Goal: Task Accomplishment & Management: Use online tool/utility

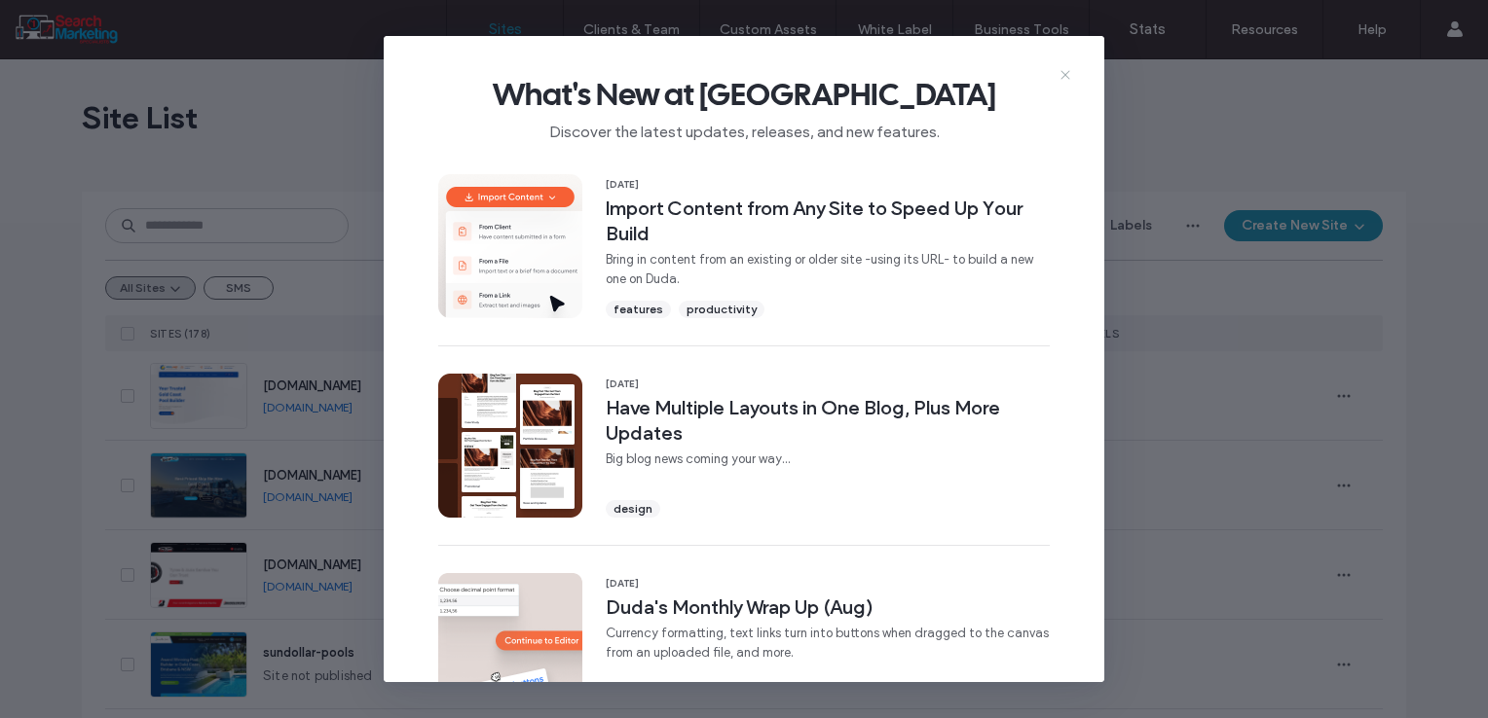
click at [1069, 69] on icon at bounding box center [1065, 75] width 16 height 16
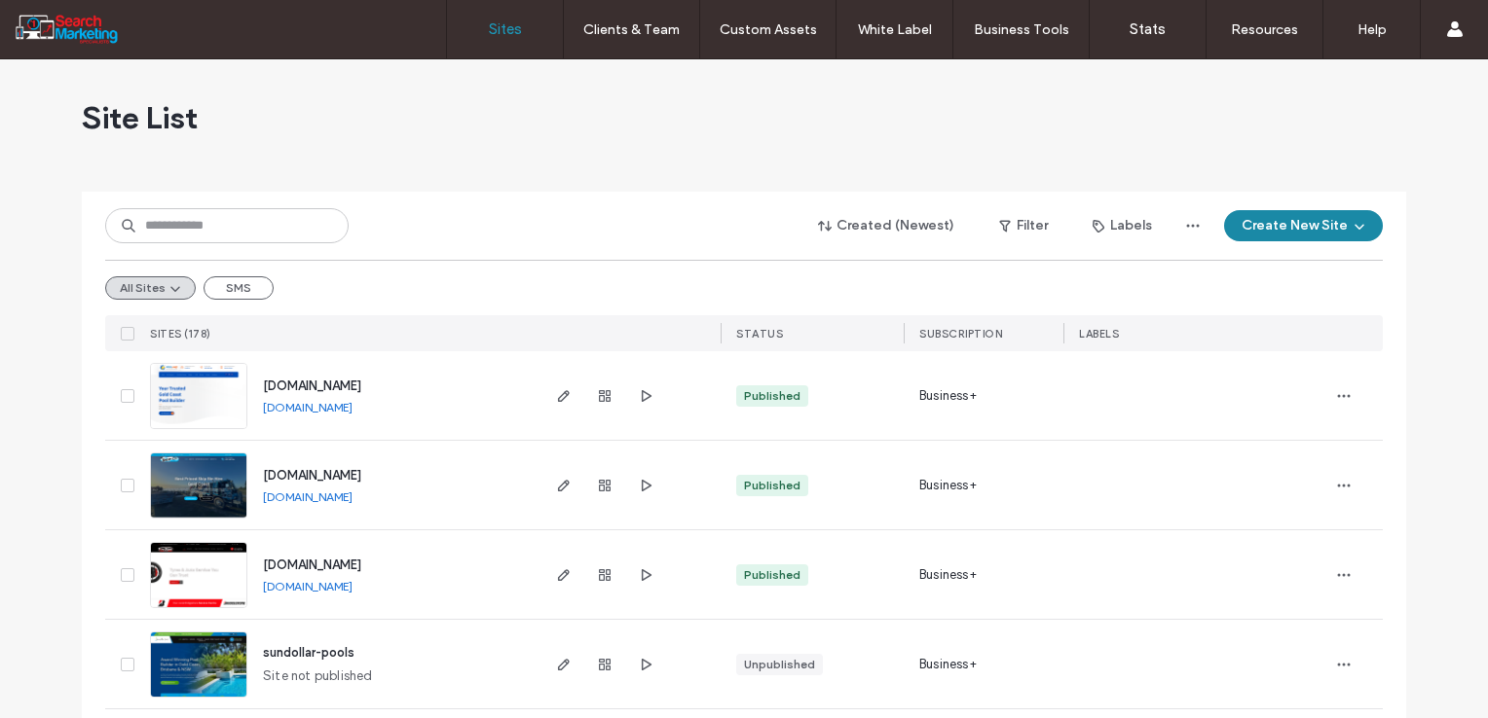
click at [1322, 218] on button "Create New Site" at bounding box center [1303, 225] width 159 height 31
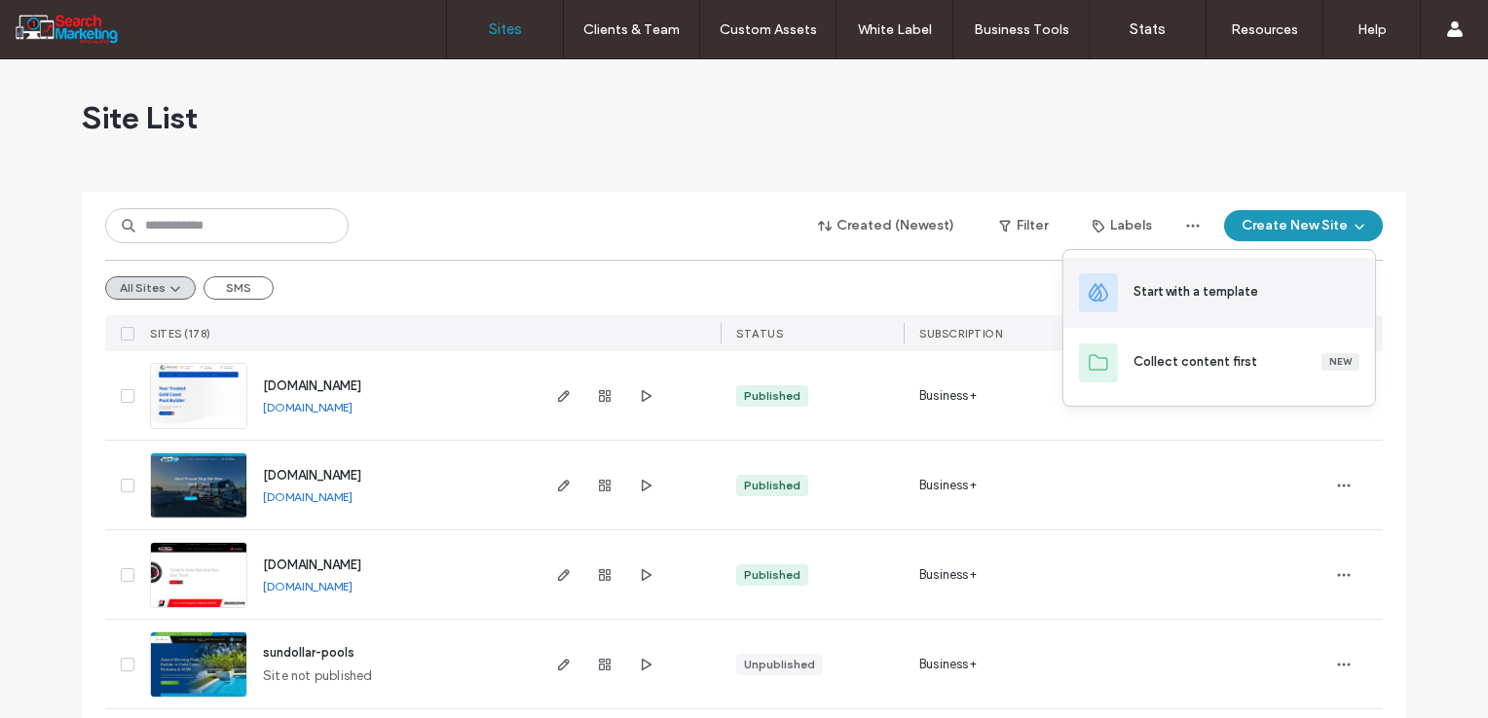
click at [1274, 297] on div "Start with a template" at bounding box center [1246, 291] width 226 height 19
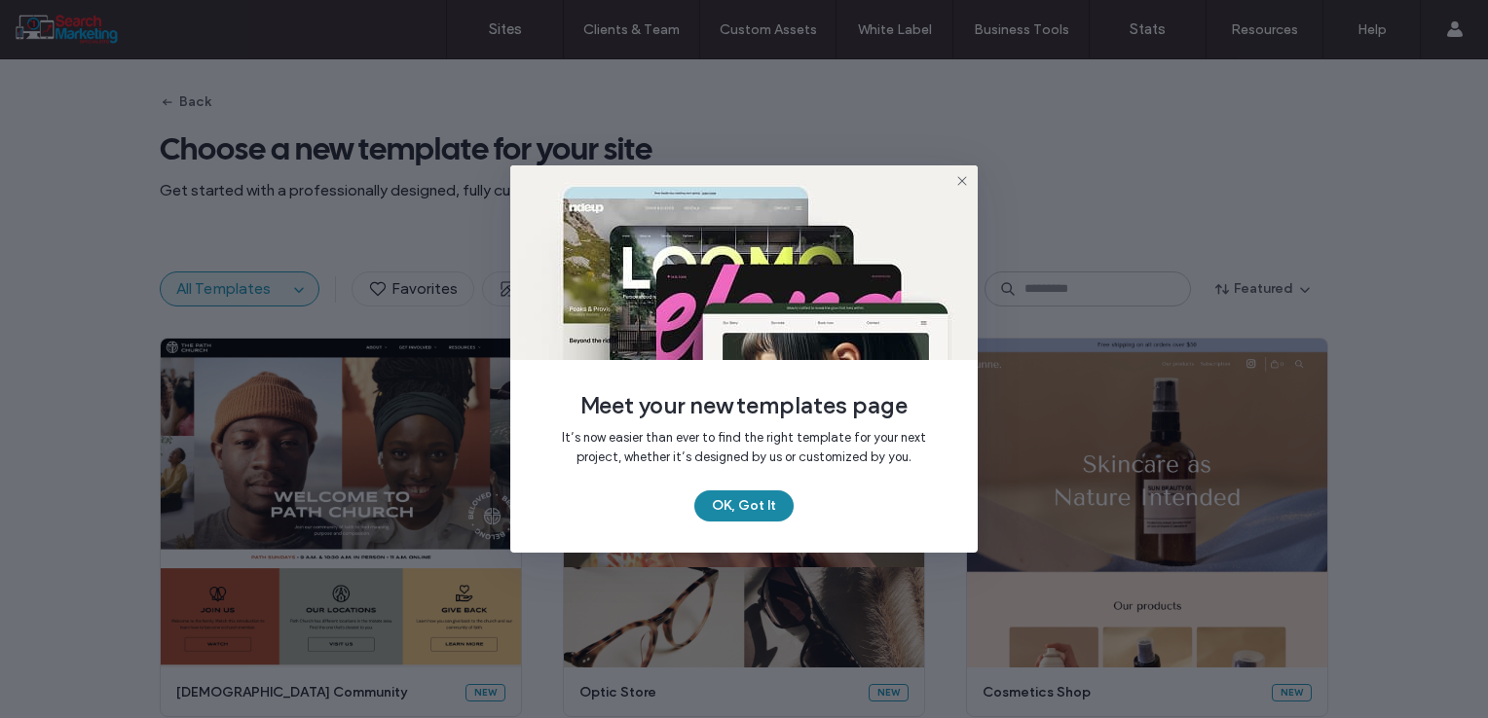
click at [733, 496] on button "OK, Got It" at bounding box center [743, 506] width 99 height 31
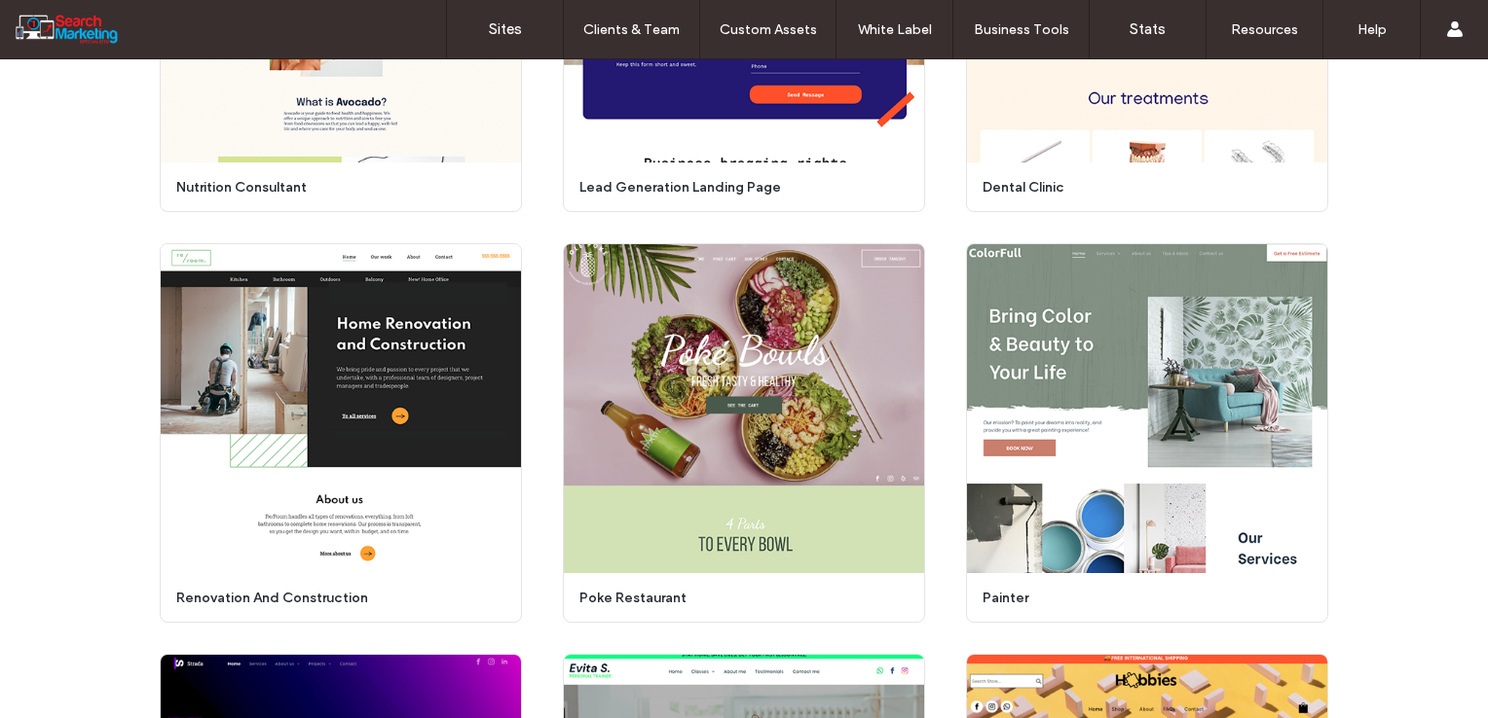
scroll to position [3792, 0]
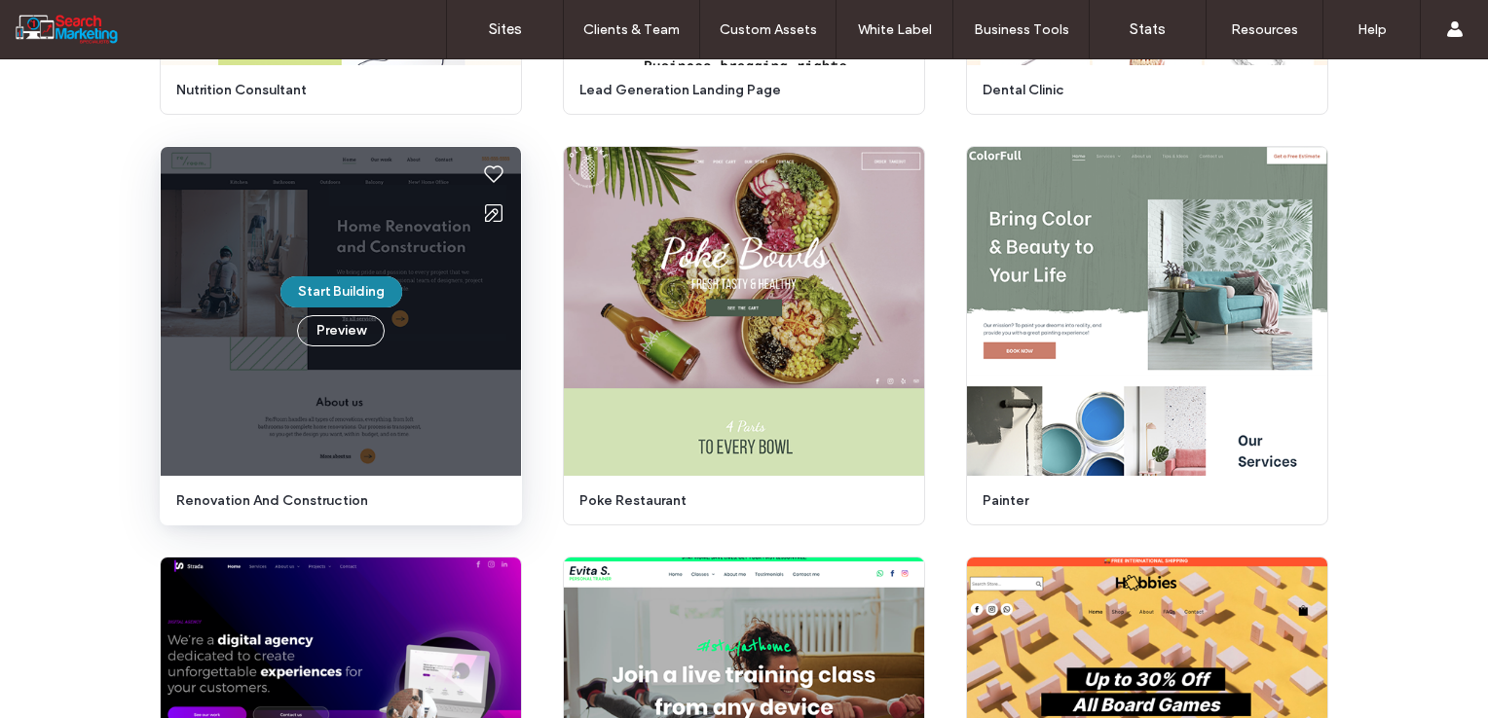
click at [343, 288] on button "Start Building" at bounding box center [341, 291] width 122 height 31
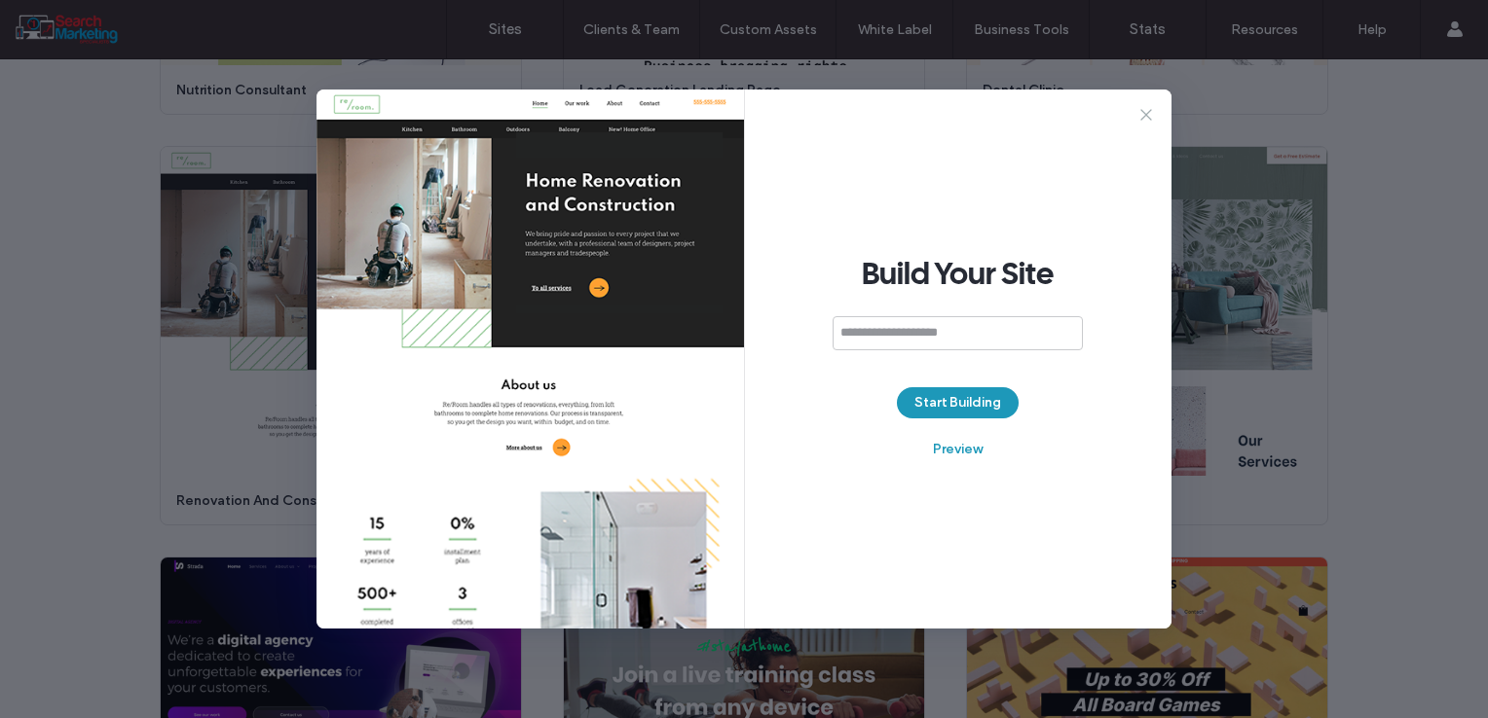
click at [1138, 111] on icon at bounding box center [1145, 114] width 19 height 19
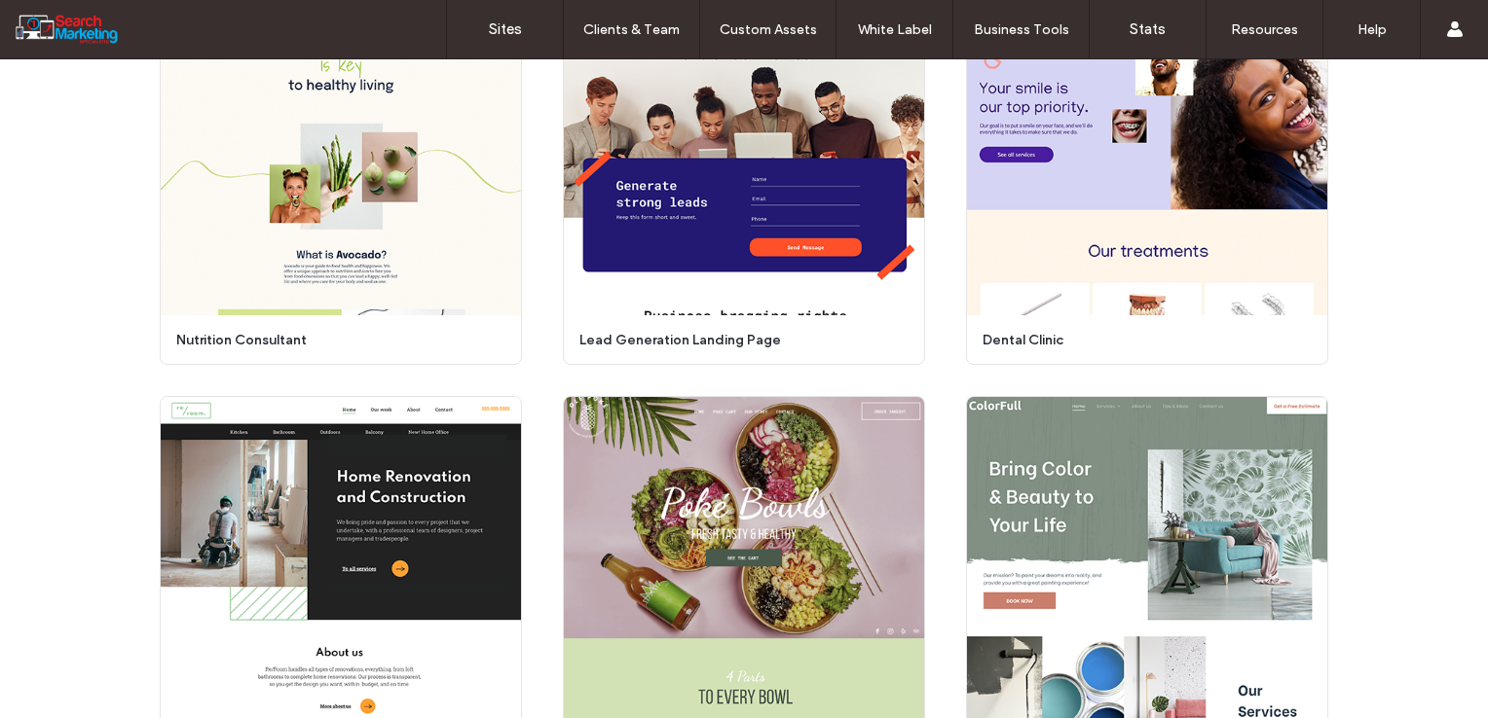
scroll to position [3589, 0]
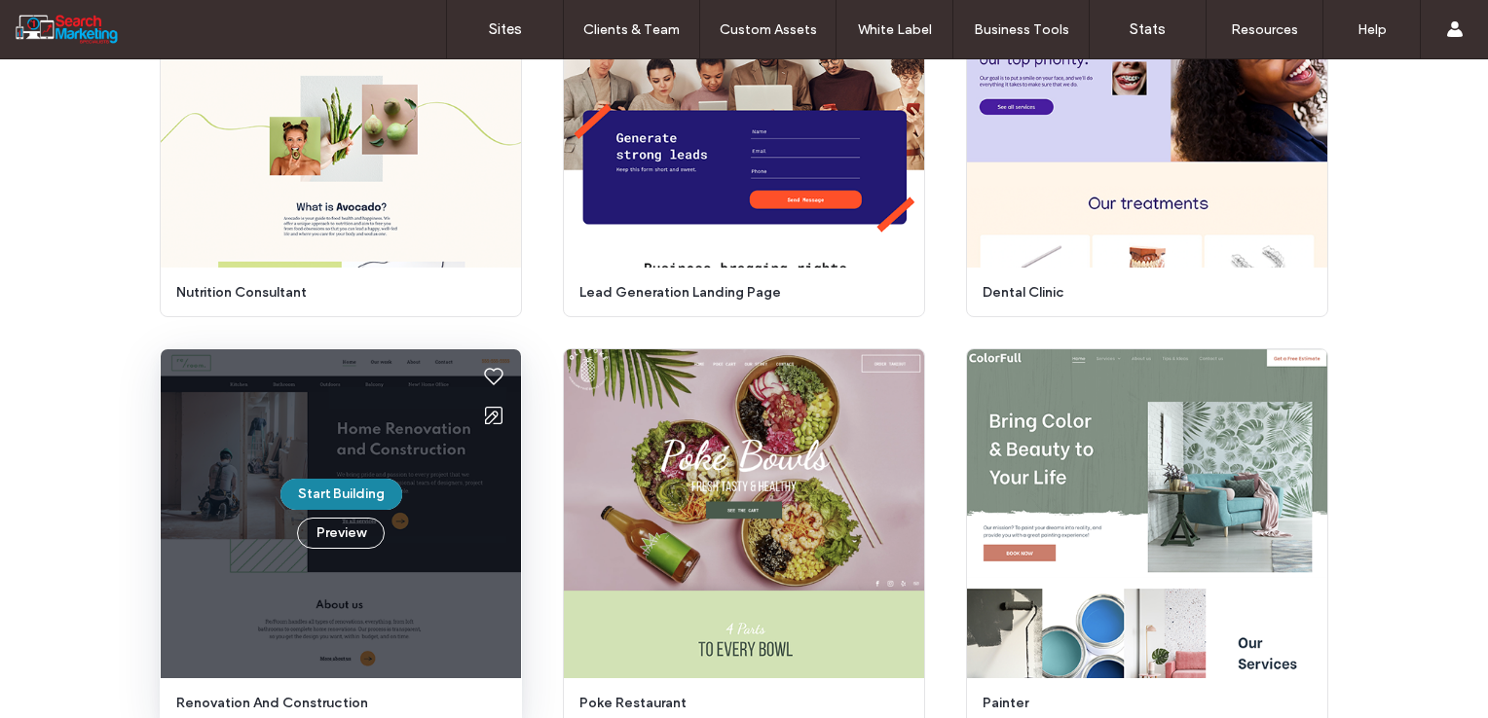
click at [350, 497] on button "Start Building" at bounding box center [341, 494] width 122 height 31
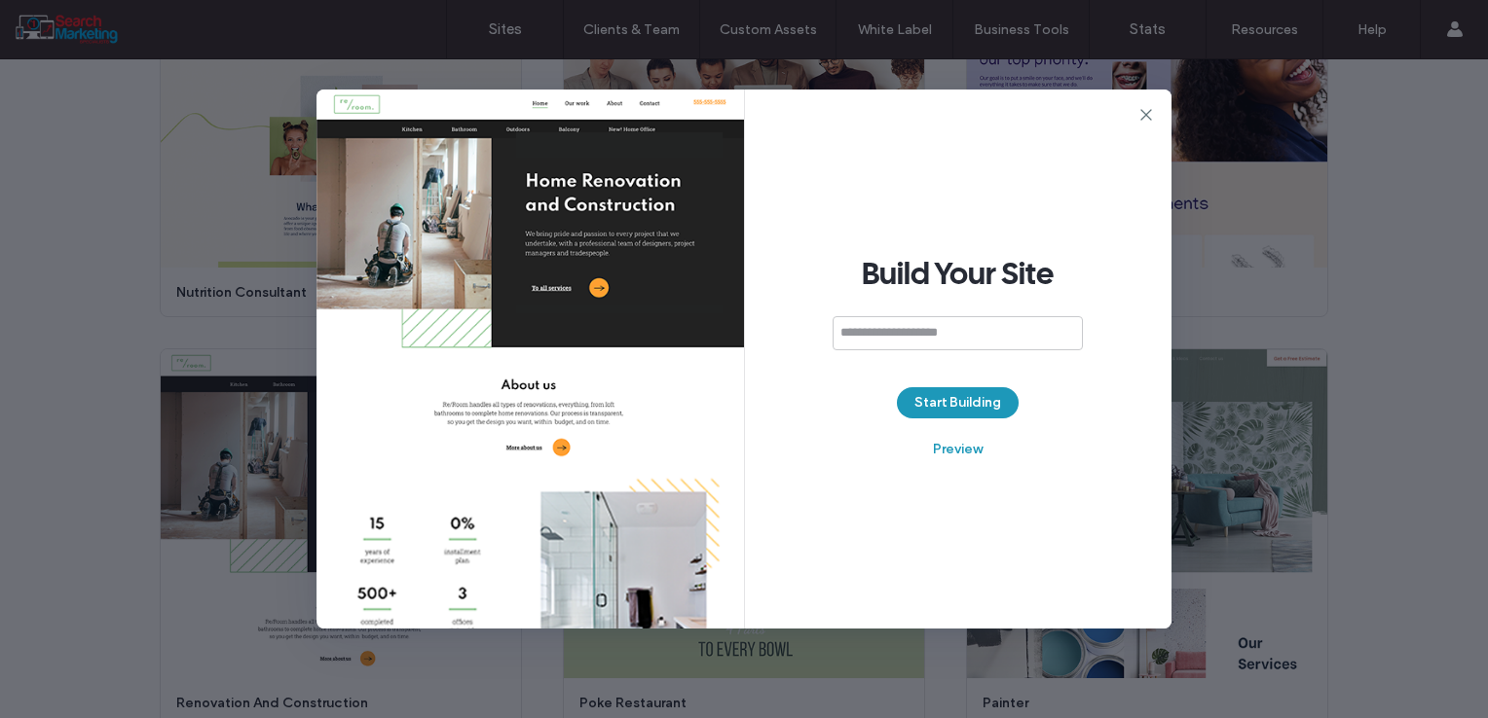
click at [919, 325] on input at bounding box center [957, 333] width 250 height 34
type input "**********"
click at [952, 396] on button "Start Building" at bounding box center [958, 402] width 122 height 31
